Goal: Information Seeking & Learning: Learn about a topic

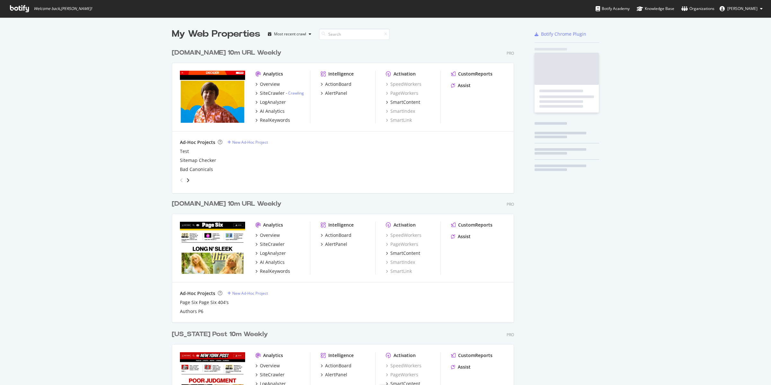
scroll to position [764, 341]
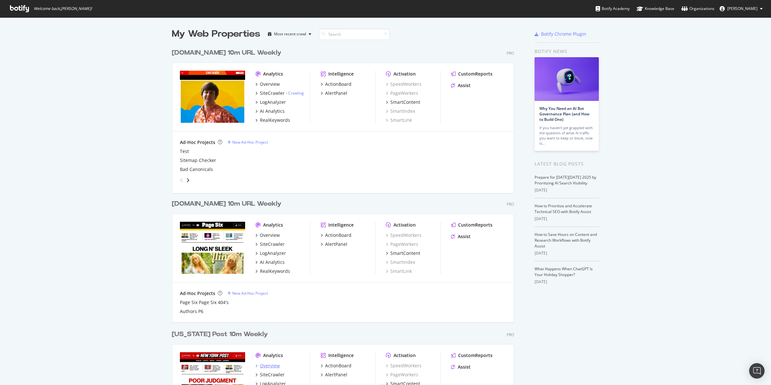
click at [265, 364] on div "Overview" at bounding box center [270, 366] width 20 height 6
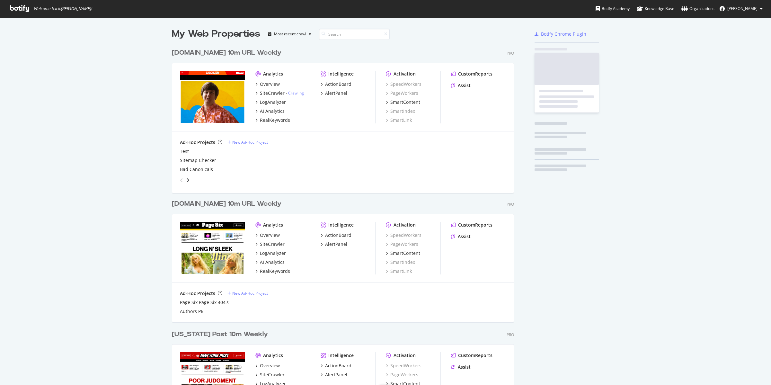
scroll to position [764, 341]
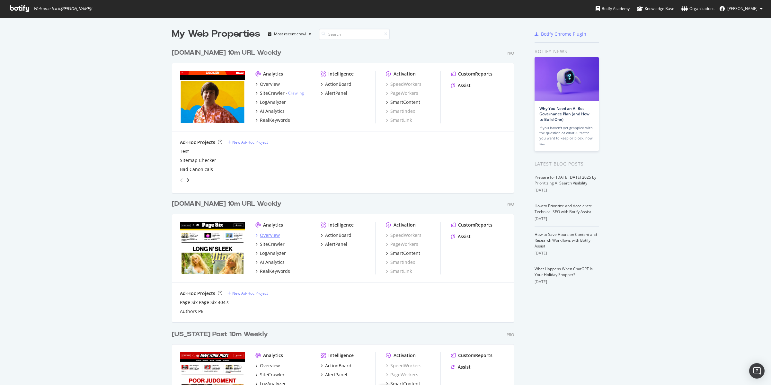
click at [269, 236] on div "Overview" at bounding box center [270, 235] width 20 height 6
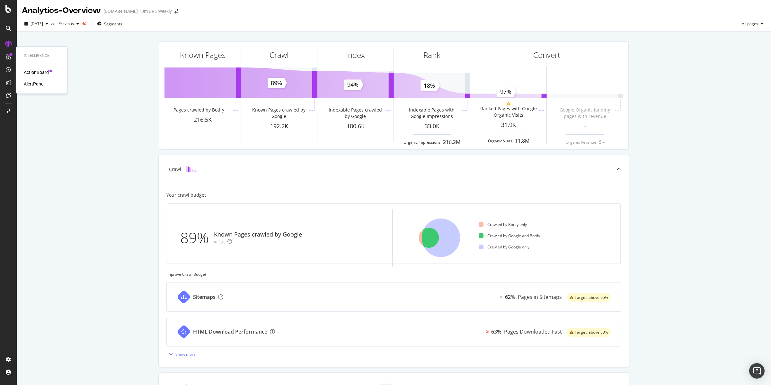
click at [33, 72] on div "ActionBoard" at bounding box center [36, 72] width 25 height 6
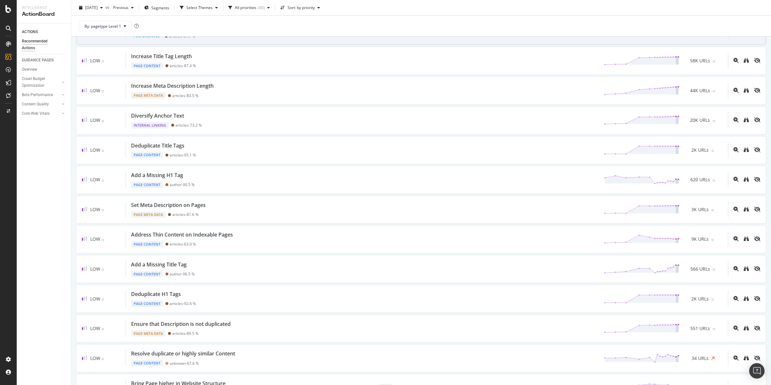
scroll to position [158, 0]
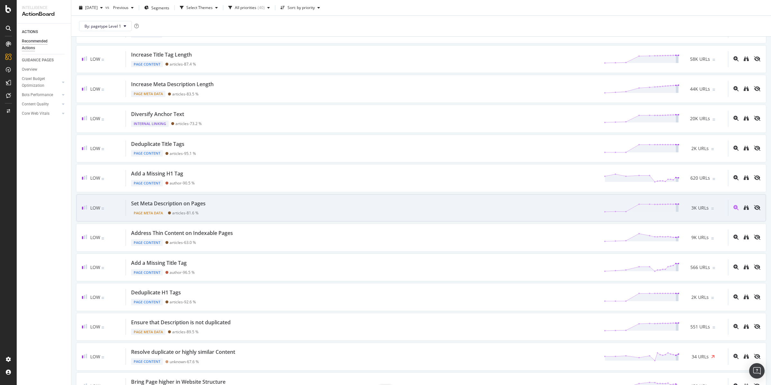
click at [185, 202] on div "Set Meta Description on Pages" at bounding box center [168, 203] width 75 height 7
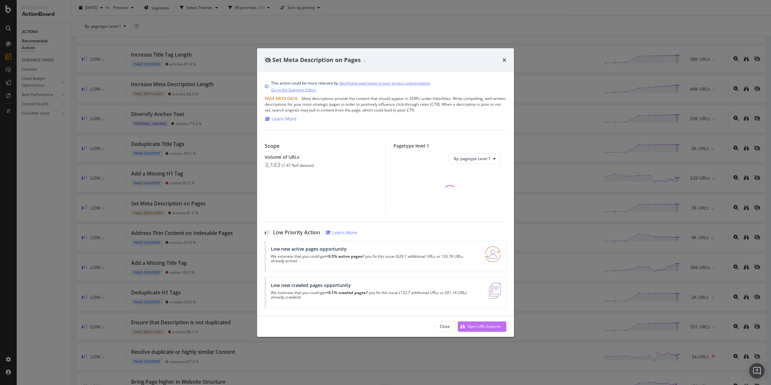
click at [479, 326] on div "Open URL Explorer" at bounding box center [485, 326] width 34 height 5
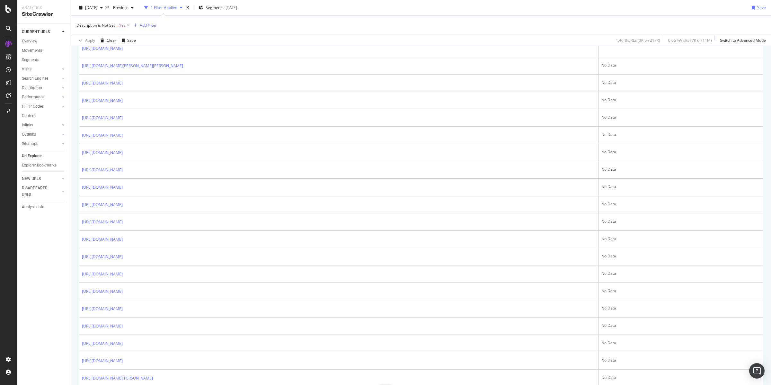
scroll to position [561, 0]
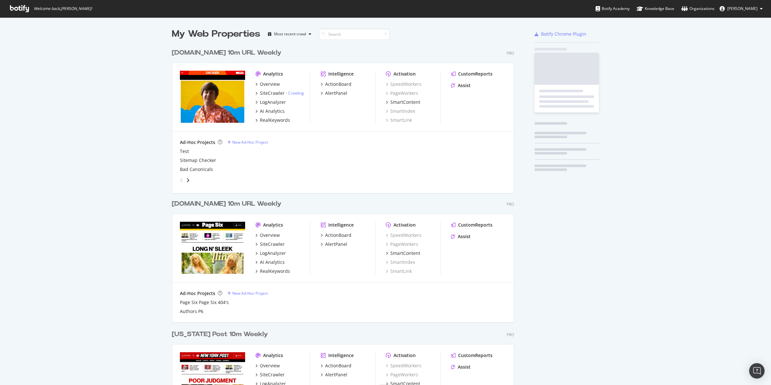
scroll to position [764, 341]
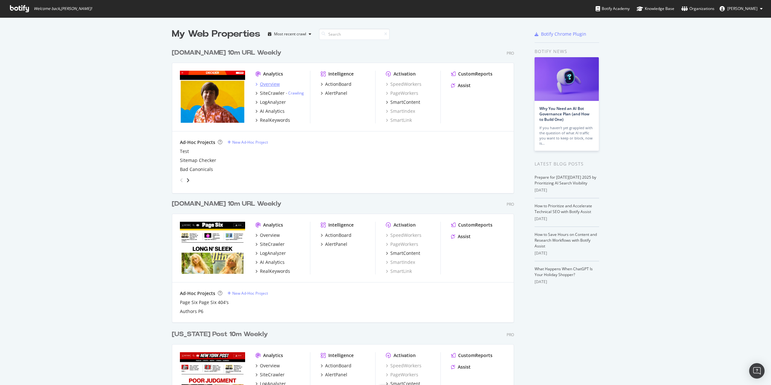
click at [273, 85] on div "Overview" at bounding box center [270, 84] width 20 height 6
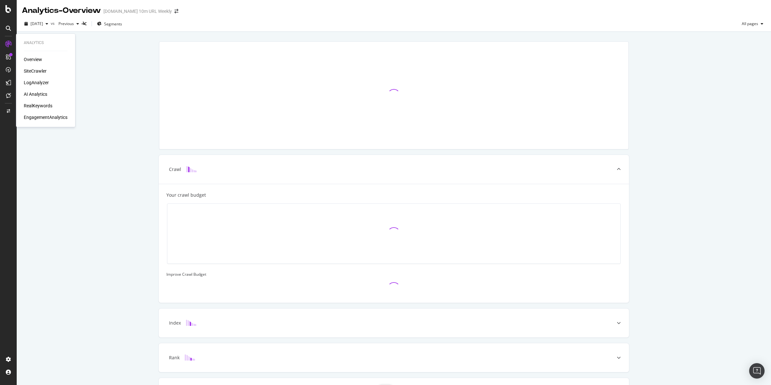
click at [38, 80] on div "LogAnalyzer" at bounding box center [36, 82] width 25 height 6
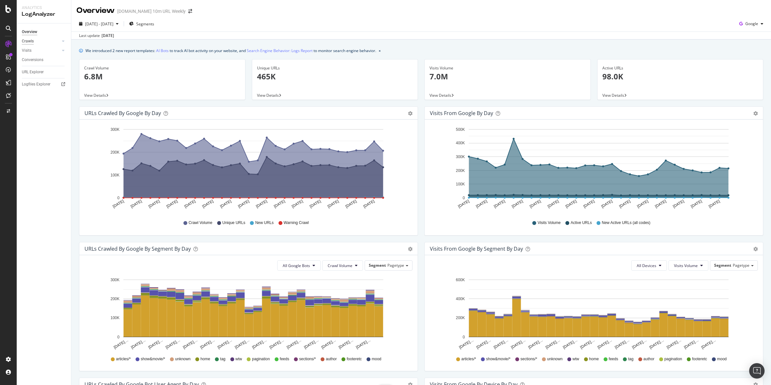
click at [30, 40] on div "Crawls" at bounding box center [28, 41] width 12 height 7
